Goal: Information Seeking & Learning: Find specific fact

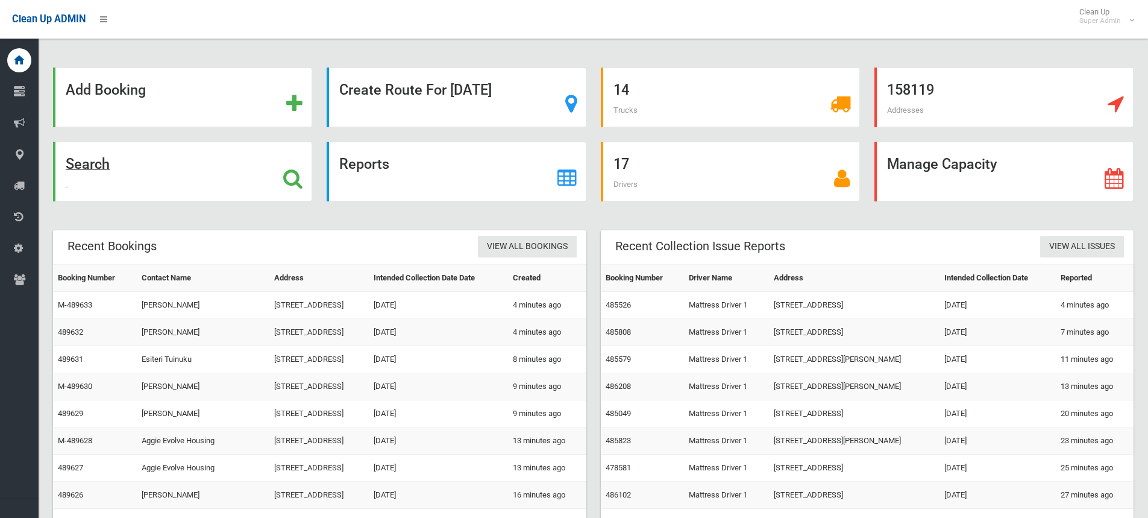
drag, startPoint x: 0, startPoint y: 0, endPoint x: 289, endPoint y: 171, distance: 335.8
click at [289, 171] on icon at bounding box center [292, 178] width 19 height 20
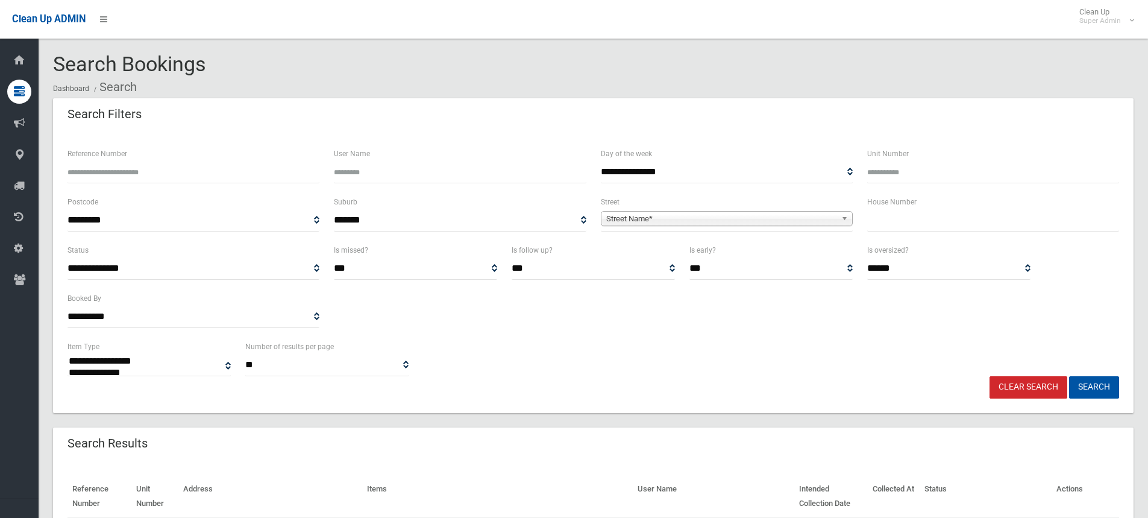
select select
click at [945, 223] on input "text" at bounding box center [993, 220] width 252 height 22
type input "**"
click at [751, 216] on span "Street Name*" at bounding box center [721, 218] width 230 height 14
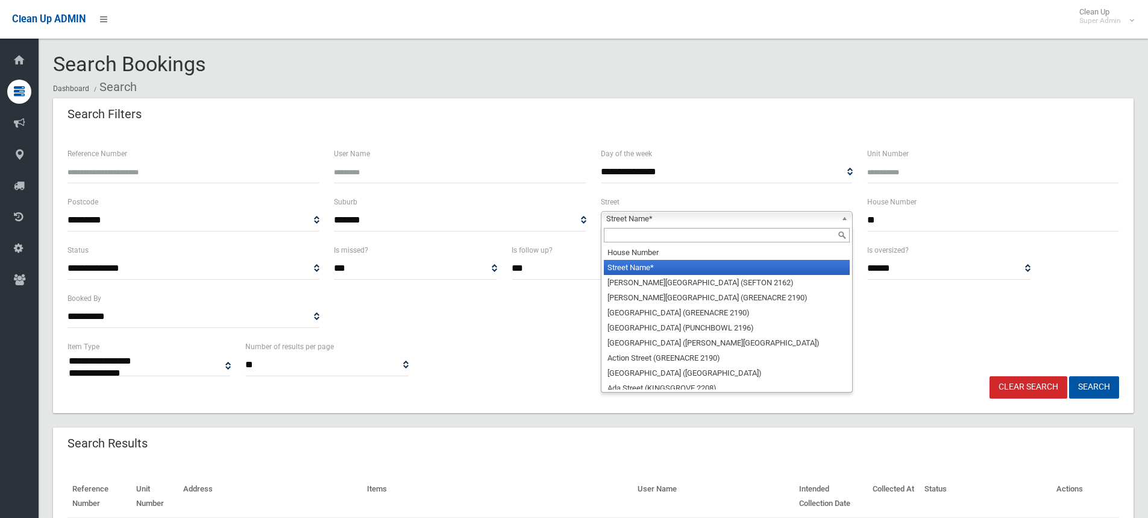
click at [684, 237] on input "text" at bounding box center [727, 235] width 246 height 14
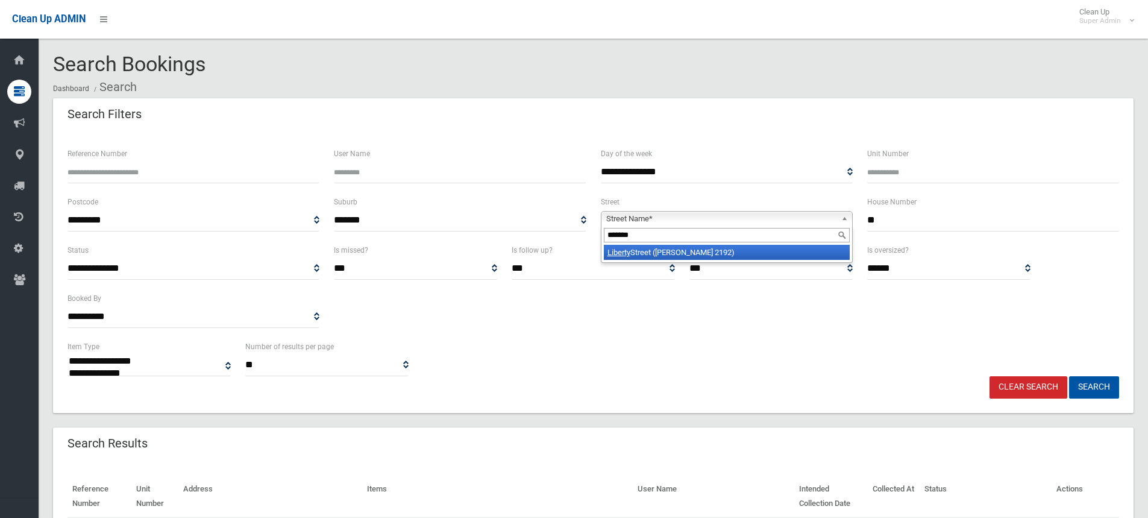
type input "*******"
click at [760, 249] on li "Liberty Street (BELMORE 2192)" at bounding box center [727, 252] width 246 height 15
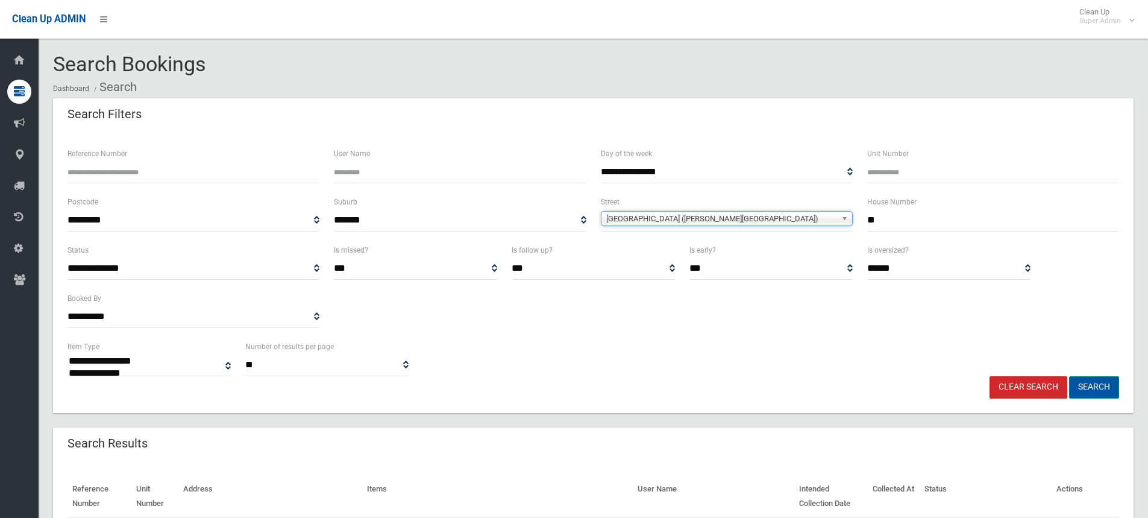
click at [1088, 383] on button "Search" at bounding box center [1094, 387] width 50 height 22
drag, startPoint x: 612, startPoint y: 345, endPoint x: 604, endPoint y: 346, distance: 7.3
click at [612, 345] on div "**********" at bounding box center [593, 357] width 1066 height 37
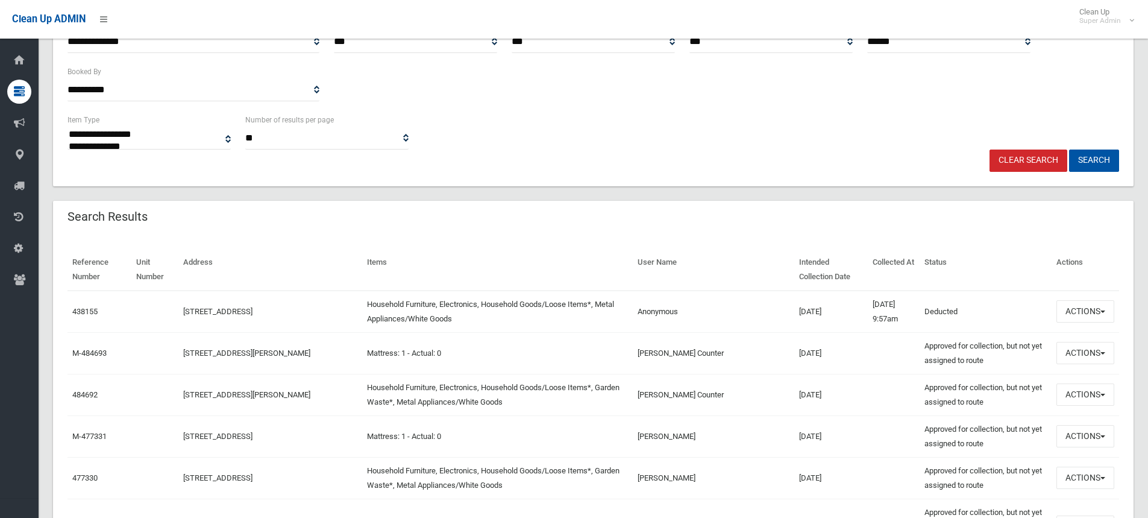
scroll to position [301, 0]
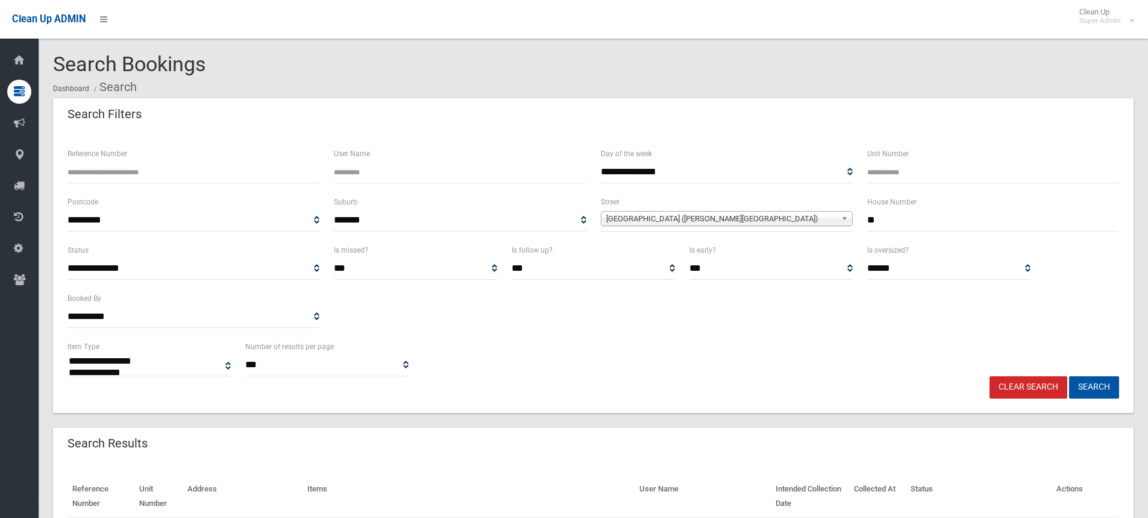
select select
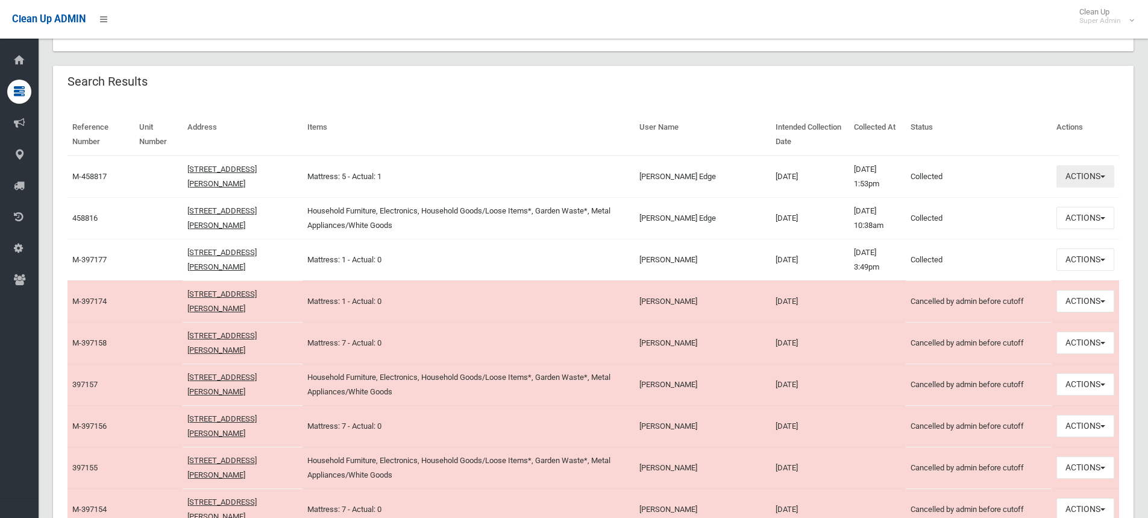
drag, startPoint x: 1076, startPoint y: 174, endPoint x: 1068, endPoint y: 178, distance: 9.2
click at [1076, 174] on button "Actions" at bounding box center [1085, 176] width 58 height 22
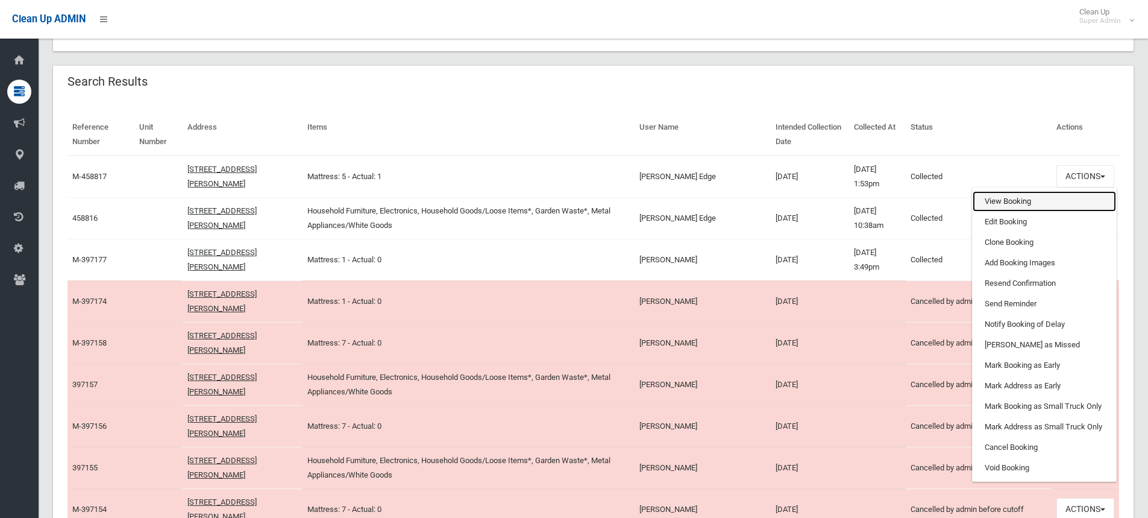
click at [1017, 204] on link "View Booking" at bounding box center [1044, 201] width 143 height 20
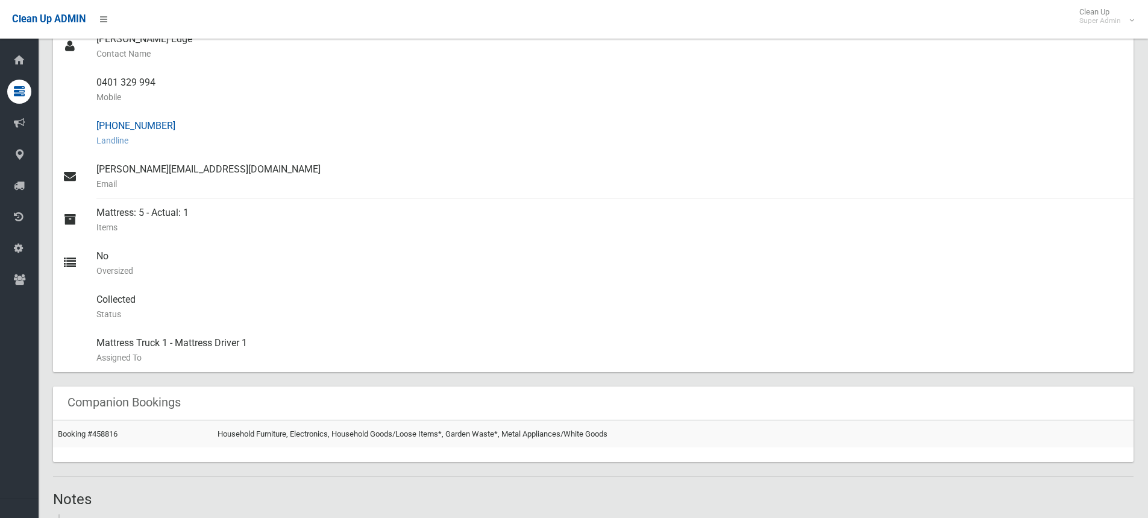
scroll to position [301, 0]
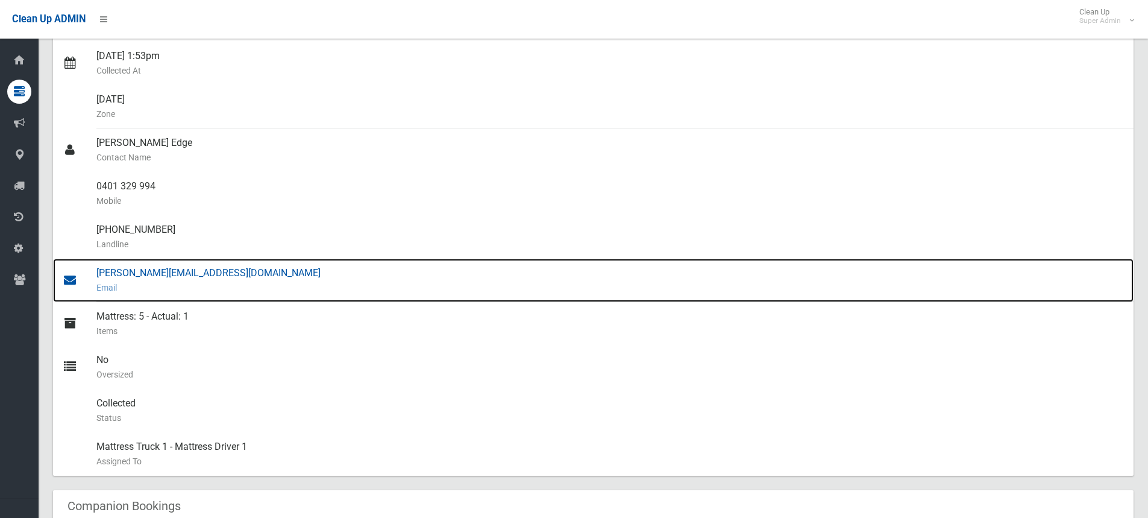
click at [126, 277] on div "nancy@strataedge.com.au Email" at bounding box center [609, 279] width 1027 height 43
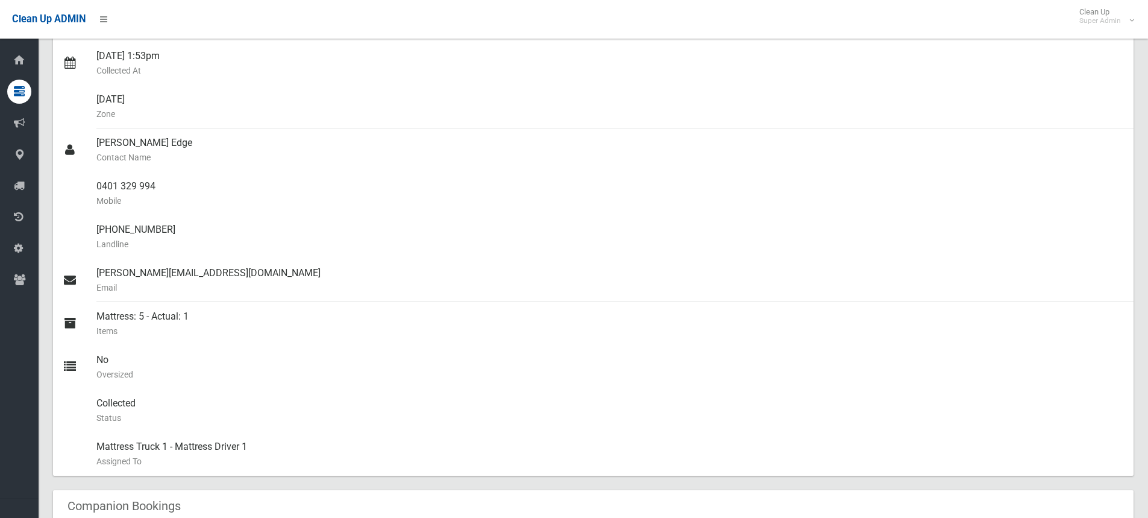
scroll to position [0, 0]
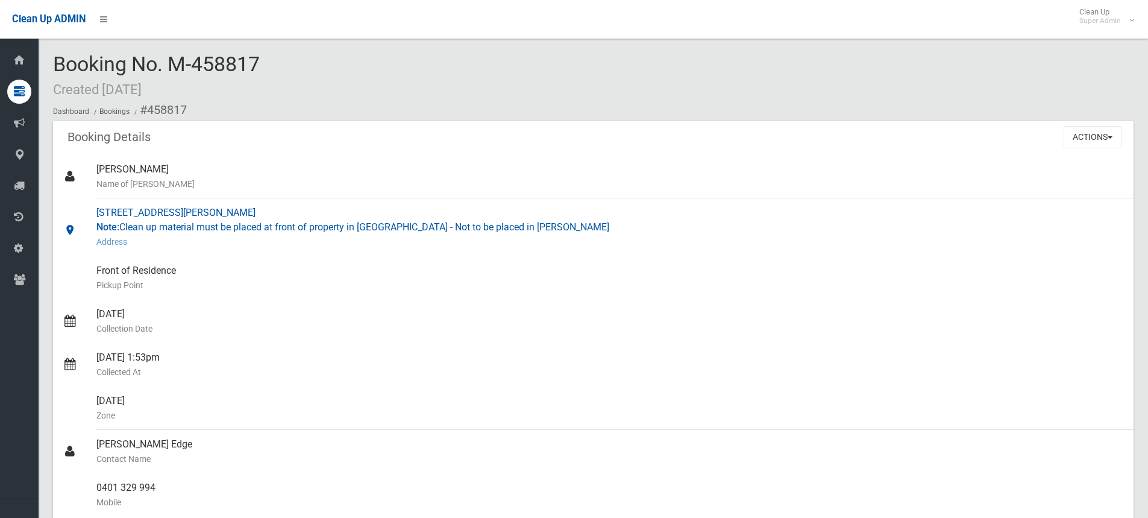
drag, startPoint x: 97, startPoint y: 209, endPoint x: 213, endPoint y: 212, distance: 116.3
click at [213, 212] on div "13 Liberty Street, BELMORE NSW 2192 Note: Clean up material must be placed at f…" at bounding box center [609, 227] width 1027 height 58
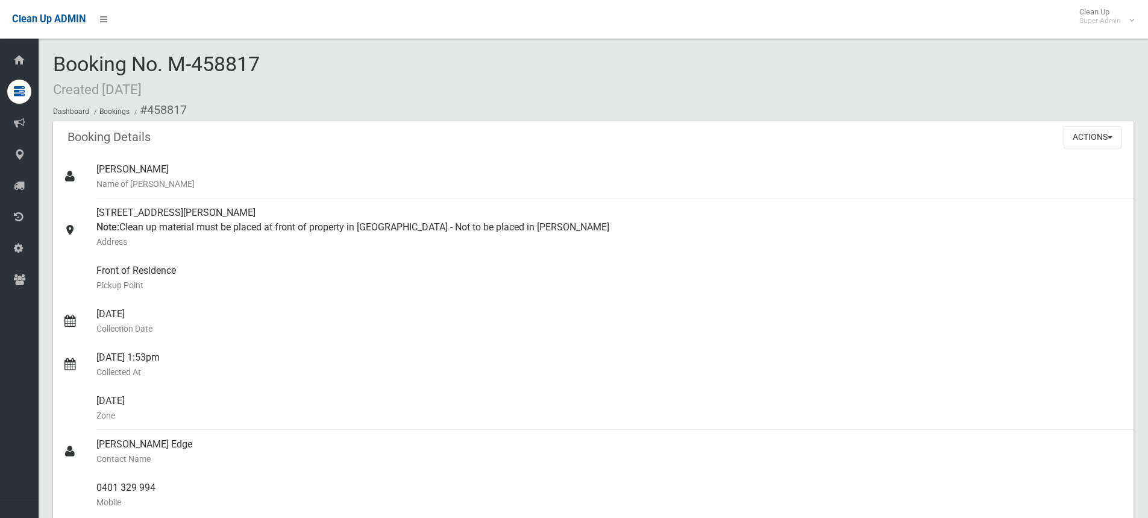
click at [354, 116] on ol "Dashboard Bookings #458817" at bounding box center [593, 110] width 1080 height 22
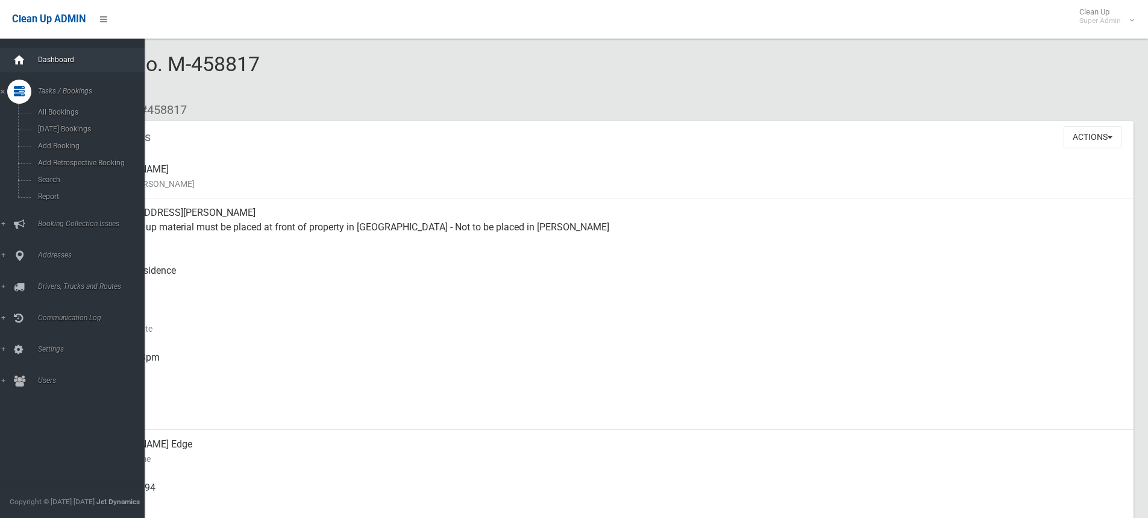
click at [14, 61] on icon at bounding box center [19, 60] width 13 height 24
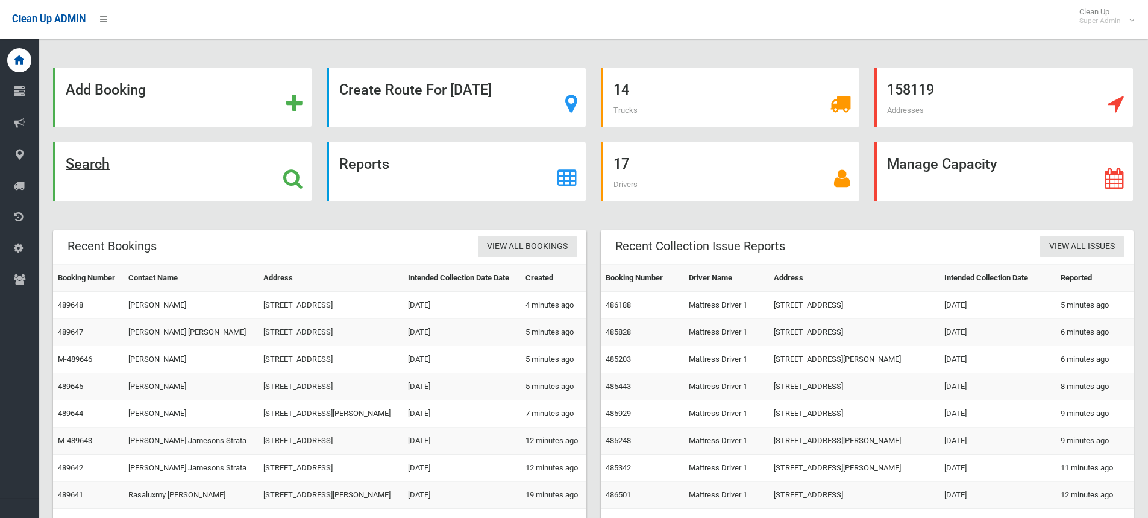
click at [299, 166] on h1 at bounding box center [292, 177] width 19 height 22
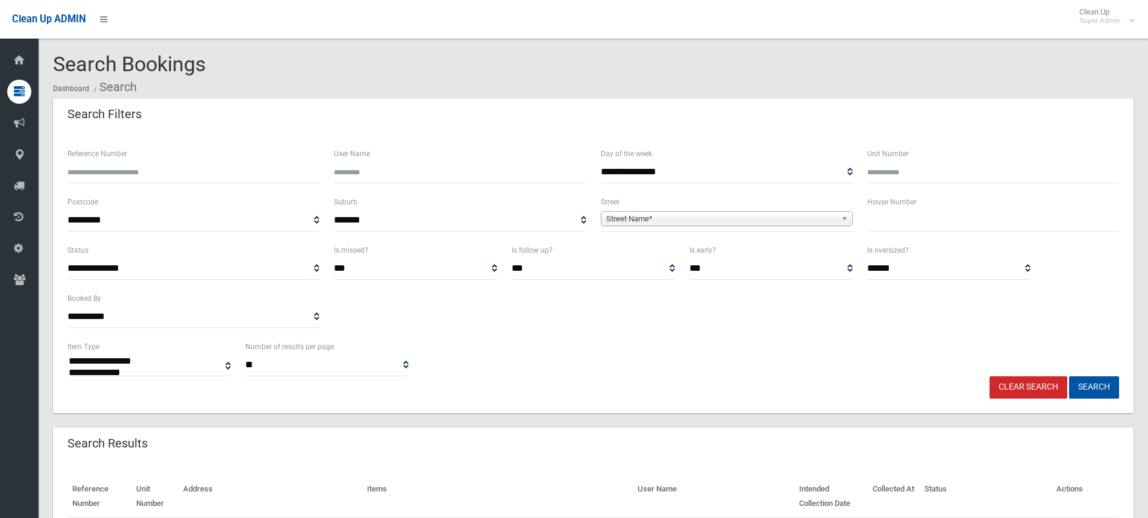
select select
click at [105, 163] on input "Reference Number" at bounding box center [193, 172] width 252 height 22
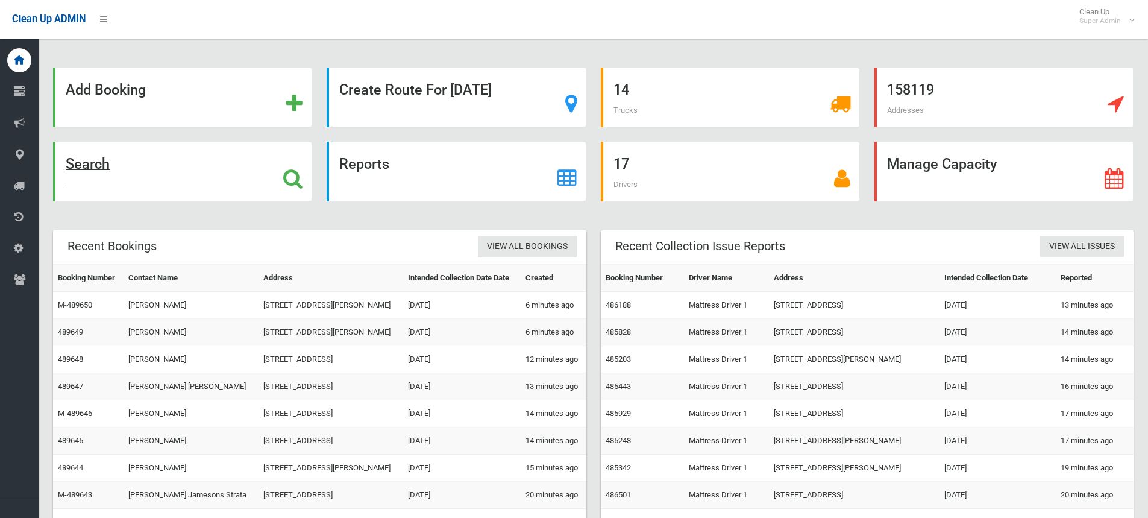
click at [300, 178] on icon at bounding box center [292, 178] width 19 height 20
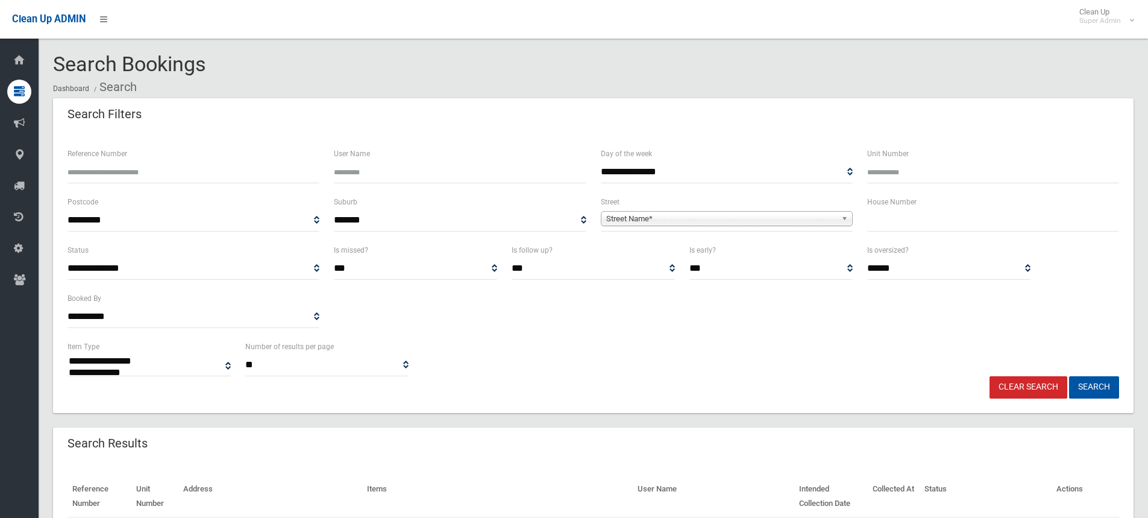
select select
click at [897, 220] on input "text" at bounding box center [993, 220] width 252 height 22
type input "*"
click at [663, 217] on span "Street Name*" at bounding box center [721, 218] width 230 height 14
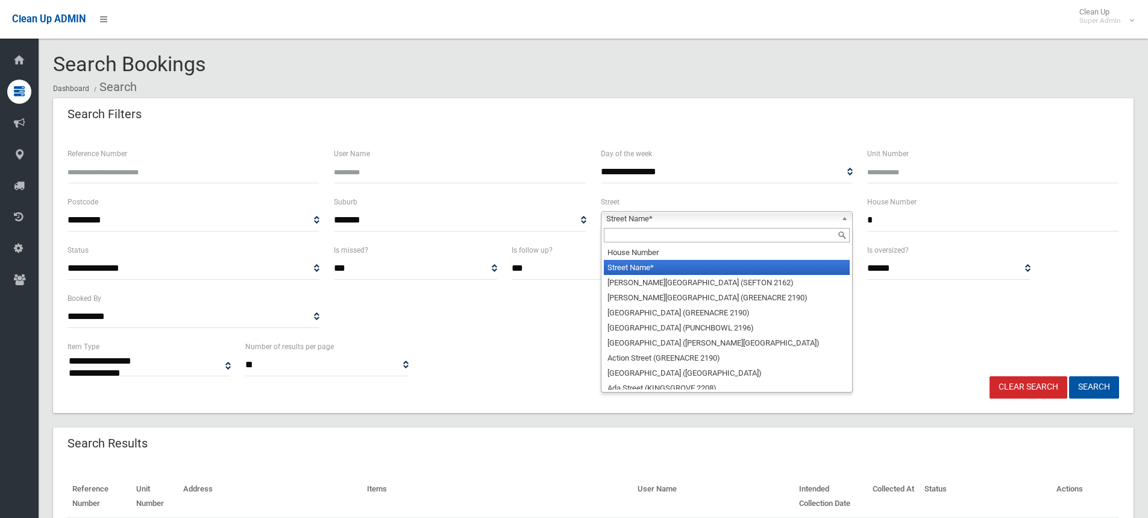
click at [655, 240] on input "text" at bounding box center [727, 235] width 246 height 14
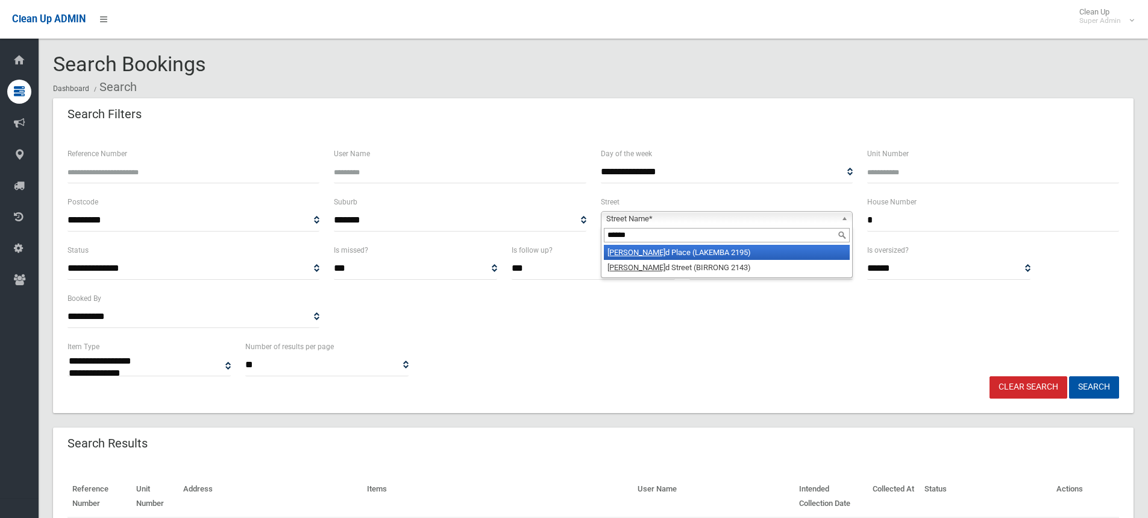
type input "*******"
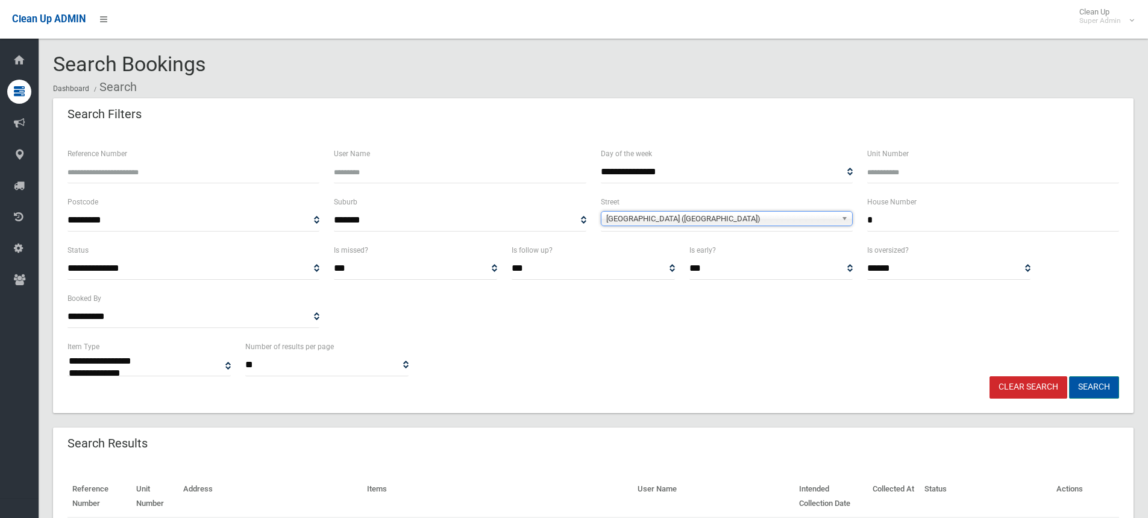
click at [1103, 392] on button "Search" at bounding box center [1094, 387] width 50 height 22
select select
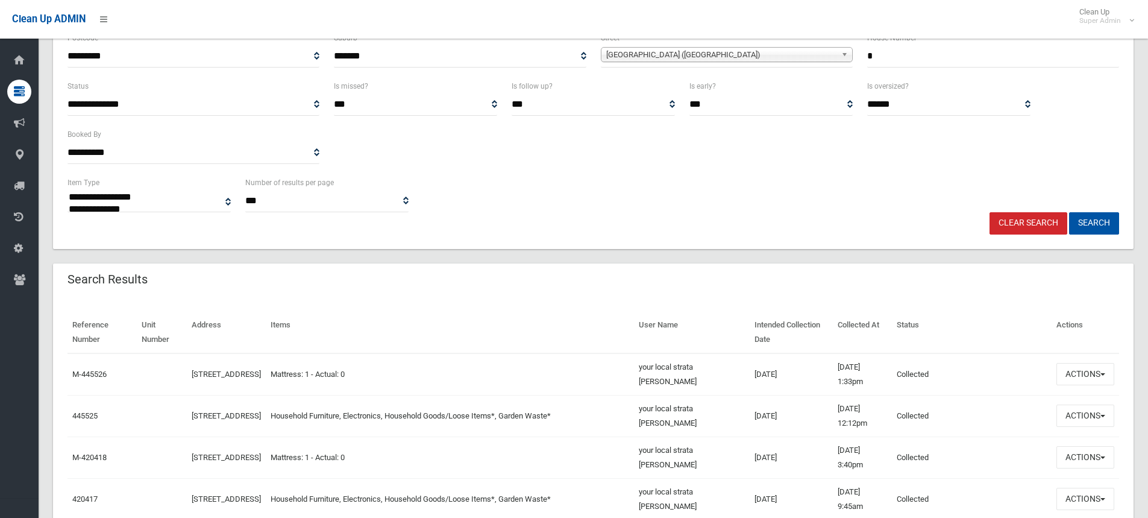
scroll to position [301, 0]
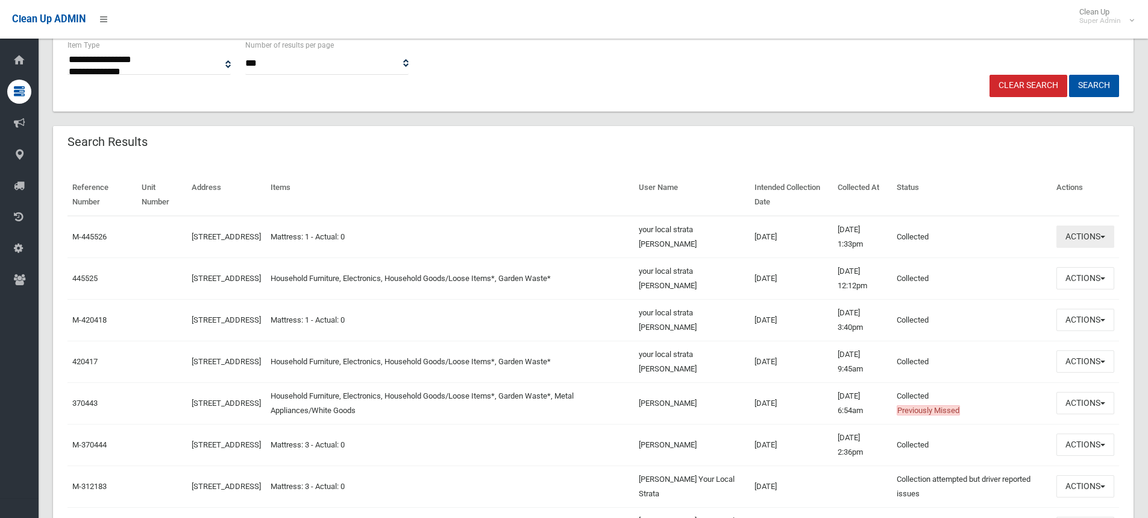
click at [1083, 229] on button "Actions" at bounding box center [1085, 236] width 58 height 22
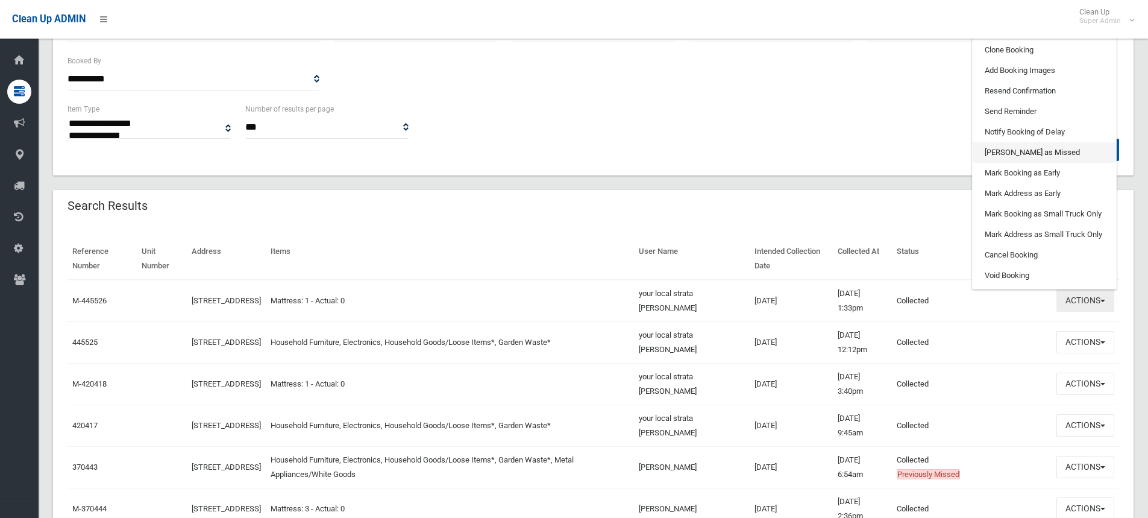
scroll to position [181, 0]
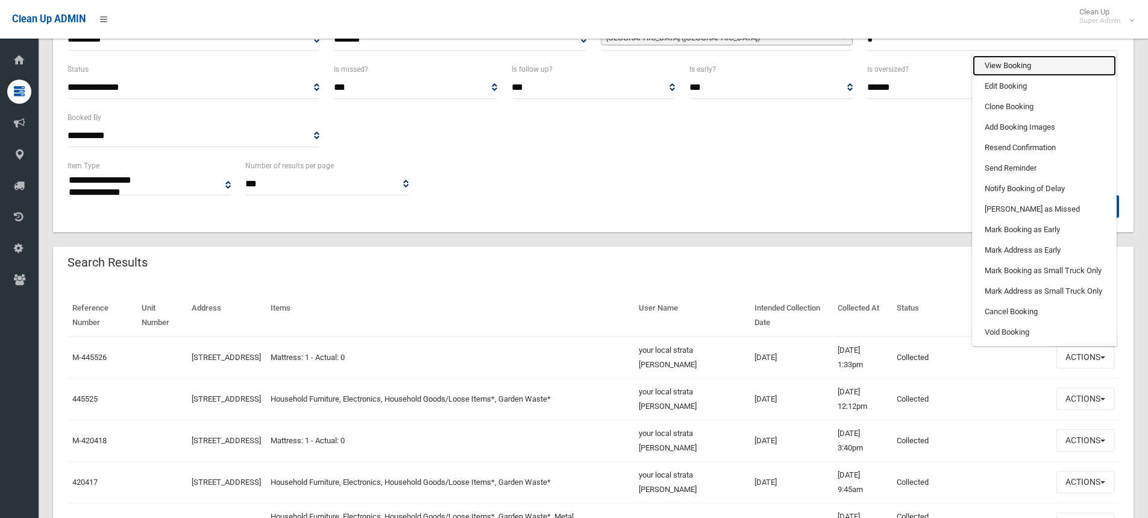
click at [1011, 71] on link "View Booking" at bounding box center [1044, 65] width 143 height 20
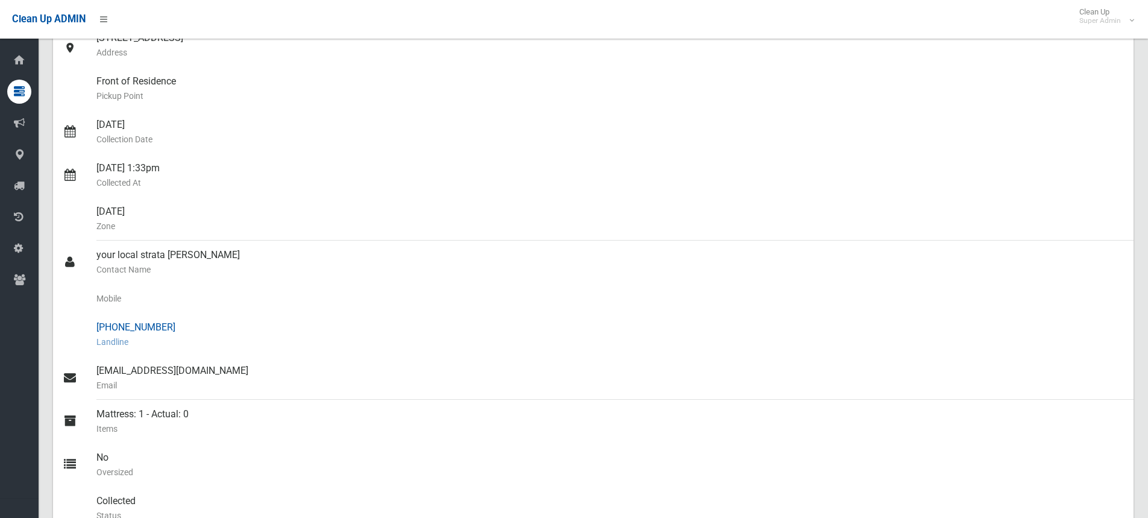
scroll to position [181, 0]
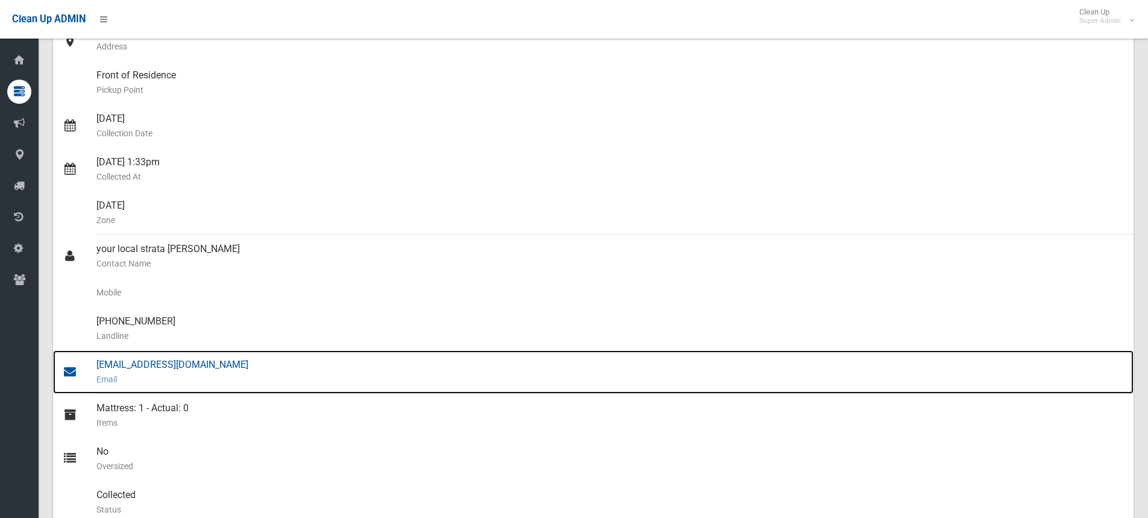
click at [170, 368] on div "[EMAIL_ADDRESS][DOMAIN_NAME] Email" at bounding box center [609, 371] width 1027 height 43
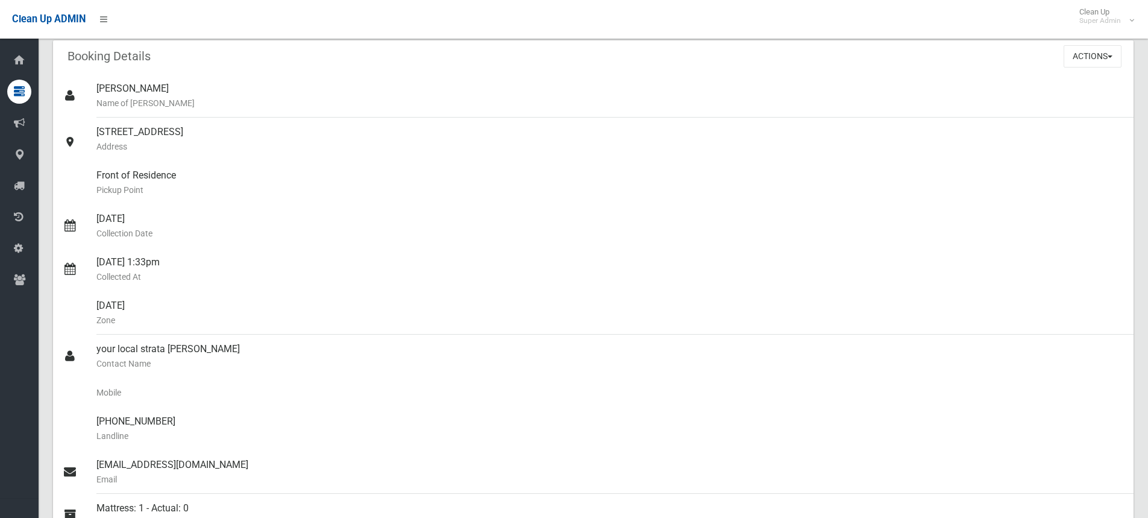
scroll to position [0, 0]
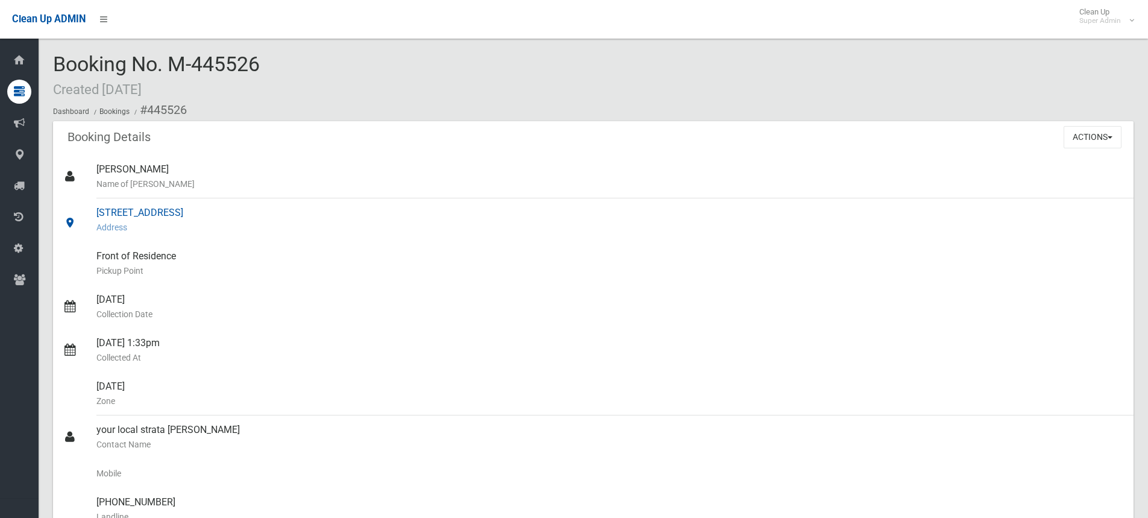
drag, startPoint x: 94, startPoint y: 211, endPoint x: 211, endPoint y: 212, distance: 116.9
click at [211, 212] on link "[STREET_ADDRESS] Address" at bounding box center [593, 219] width 1080 height 43
copy link "[STREET_ADDRESS]"
